Goal: Share content: Share content

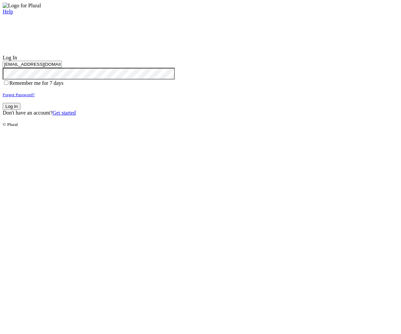
type input "test-1756909024-3@civiceagle.com"
click at [20, 110] on button "Log In" at bounding box center [12, 106] width 18 height 7
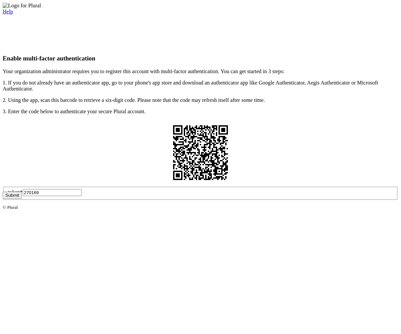
type input "270169"
click at [22, 199] on button "Submit" at bounding box center [12, 195] width 19 height 7
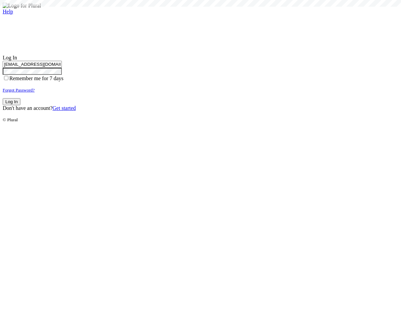
type input "test-1756909024-3@civiceagle.com"
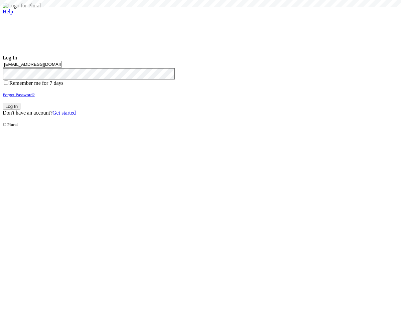
click at [20, 110] on button "Log In" at bounding box center [12, 106] width 18 height 7
click at [35, 97] on small "Forgot Password?" at bounding box center [19, 94] width 32 height 5
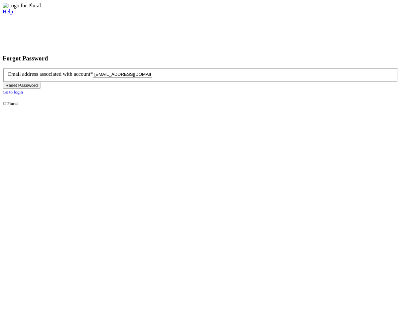
type input "[EMAIL_ADDRESS][DOMAIN_NAME]"
click at [40, 89] on button "Reset Password" at bounding box center [22, 85] width 38 height 7
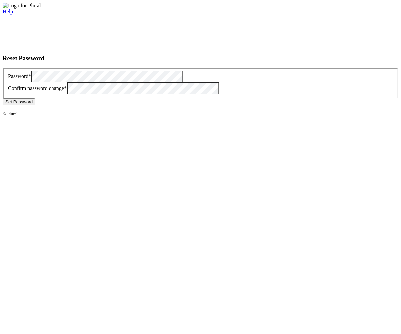
click at [35, 105] on button "Set Password" at bounding box center [19, 101] width 33 height 7
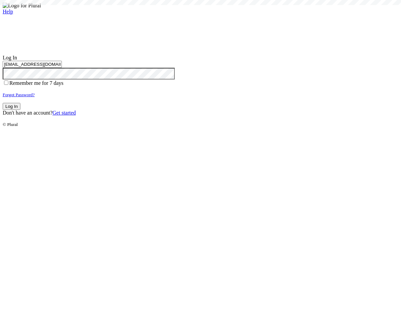
type input "[EMAIL_ADDRESS][DOMAIN_NAME]"
click at [20, 110] on button "Log In" at bounding box center [12, 106] width 18 height 7
type input "[EMAIL_ADDRESS][DOMAIN_NAME]"
click at [20, 110] on button "Log In" at bounding box center [12, 106] width 18 height 7
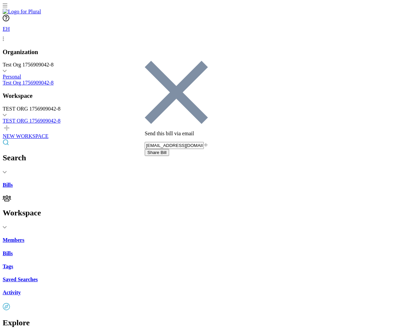
type input "[EMAIL_ADDRESS][DOMAIN_NAME]"
click at [169, 149] on button "Share Bill" at bounding box center [157, 152] width 24 height 7
